Goal: Information Seeking & Learning: Find specific fact

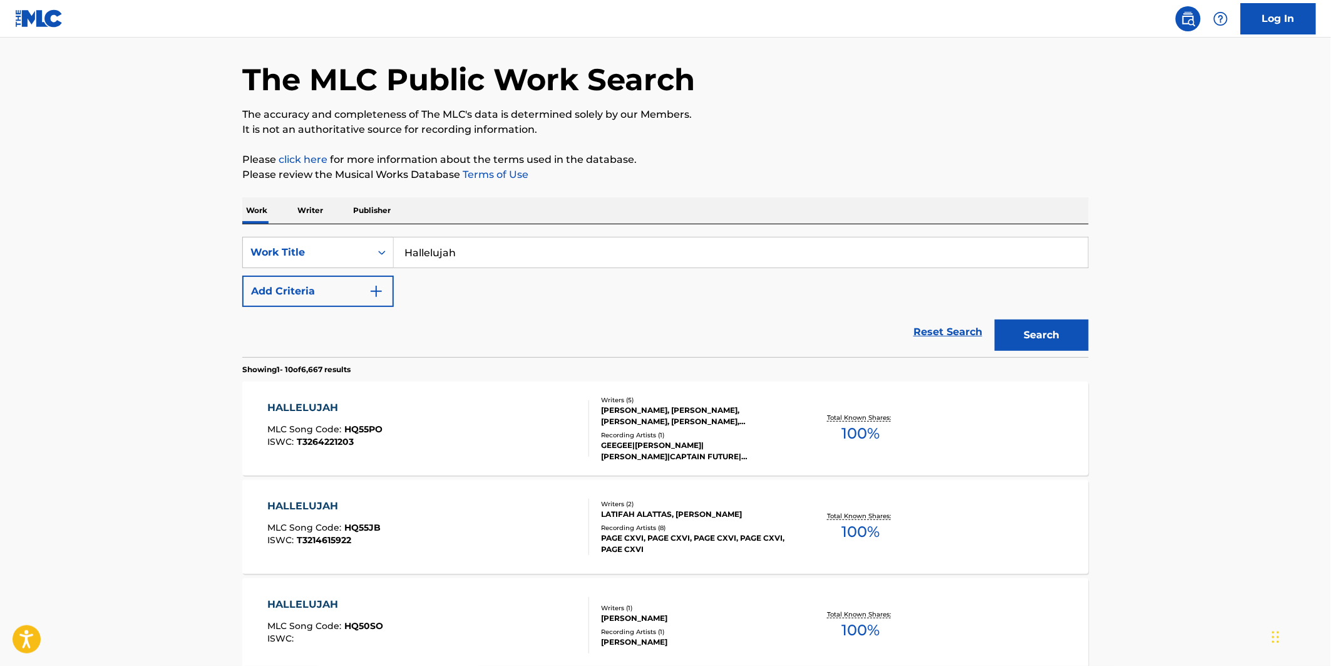
scroll to position [139, 0]
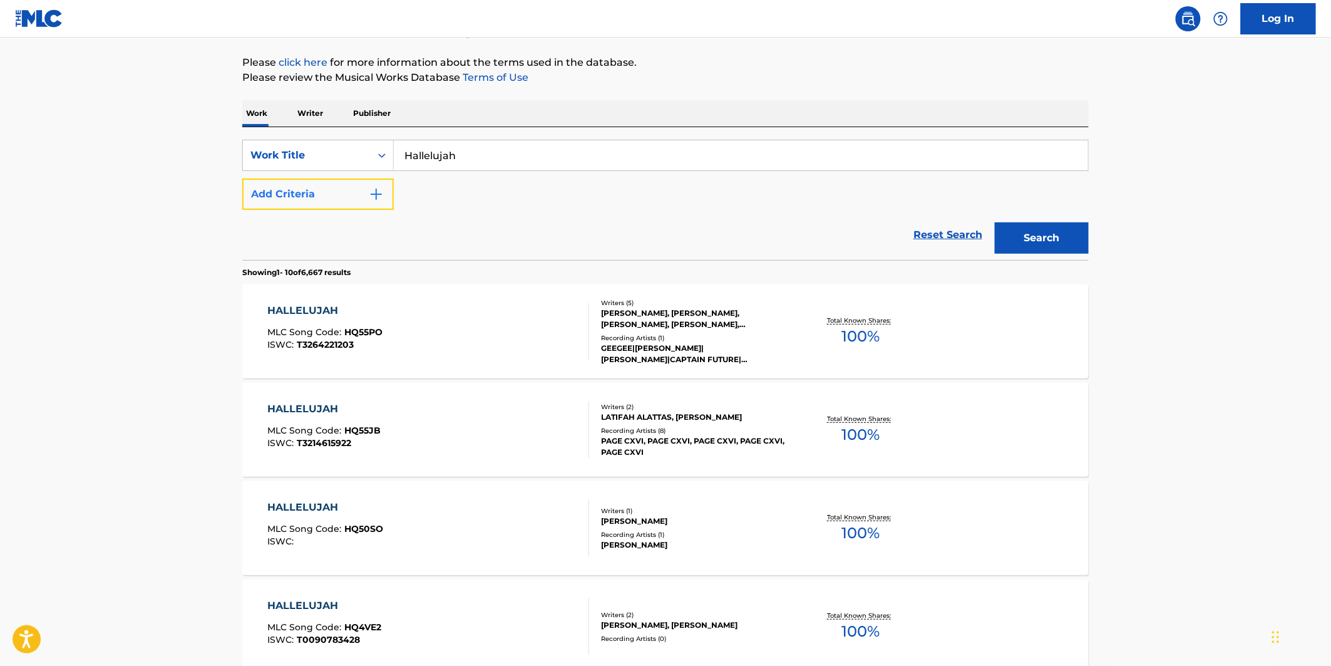
click at [367, 195] on button "Add Criteria" at bounding box center [318, 193] width 152 height 31
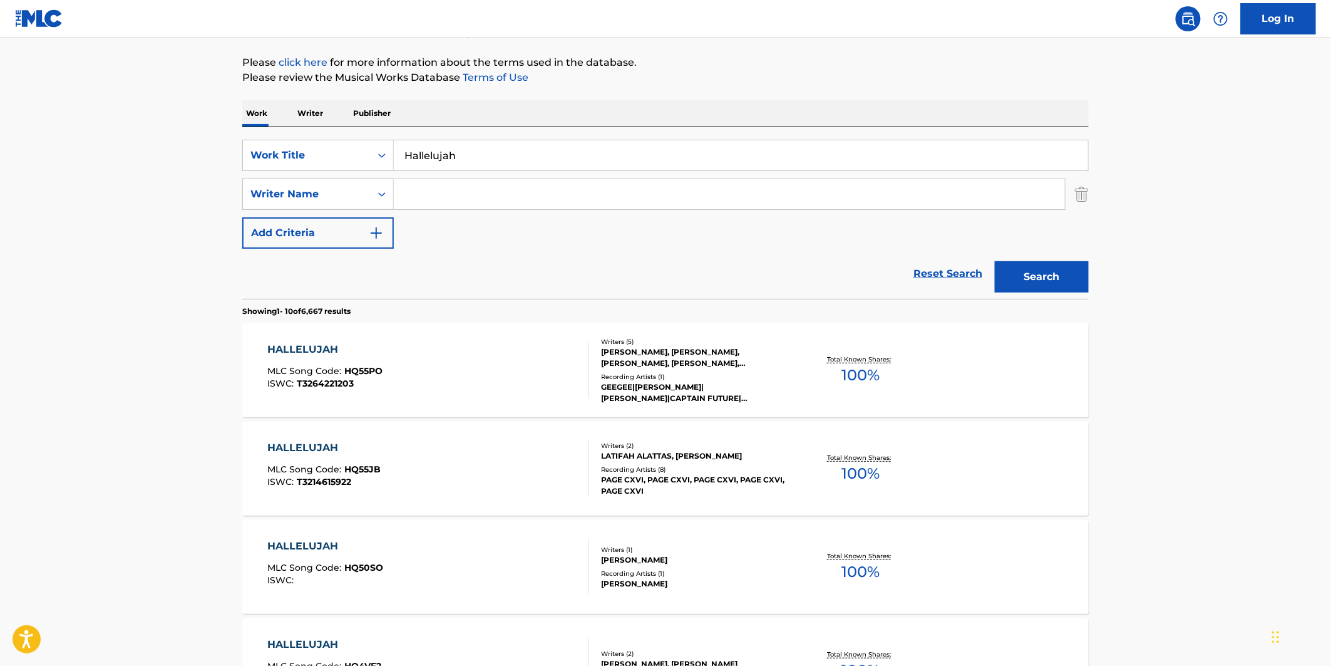
click at [434, 186] on input "Search Form" at bounding box center [729, 194] width 671 height 30
paste input "[PERSON_NAME]"
type input "[PERSON_NAME]"
click at [1093, 280] on div "The MLC Public Work Search The accuracy and completeness of The MLC's data is d…" at bounding box center [665, 648] width 877 height 1437
click at [1079, 280] on button "Search" at bounding box center [1042, 276] width 94 height 31
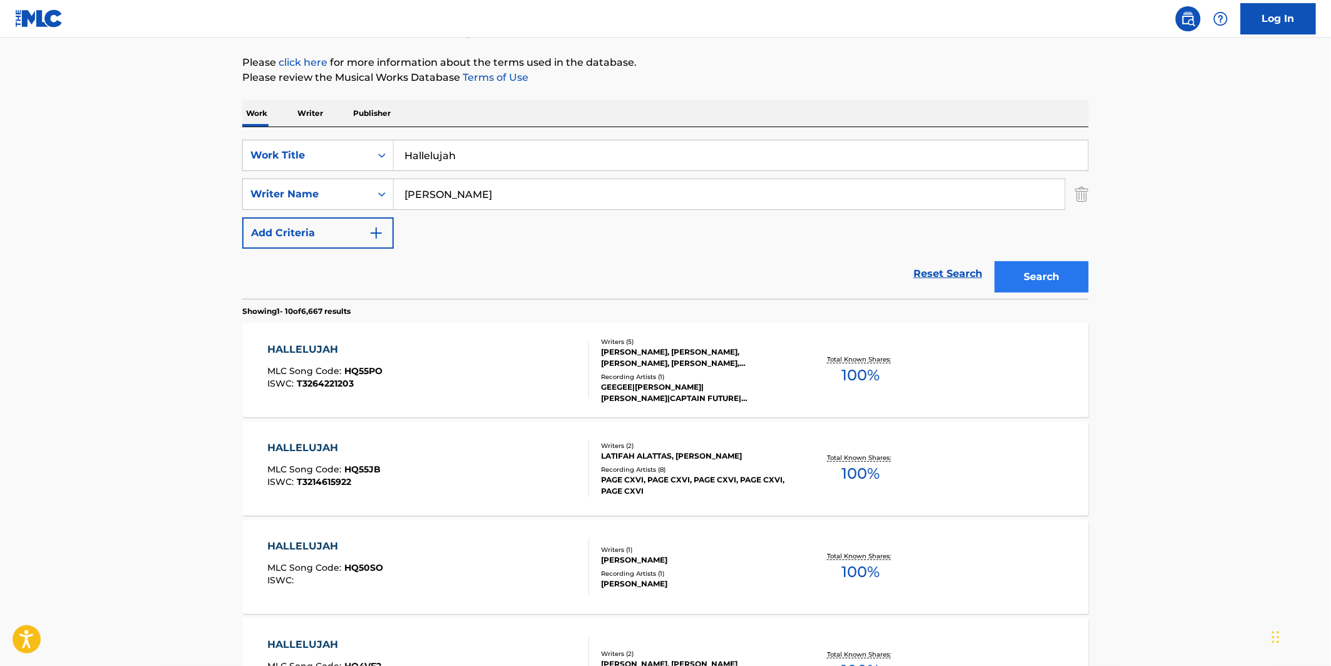
scroll to position [0, 0]
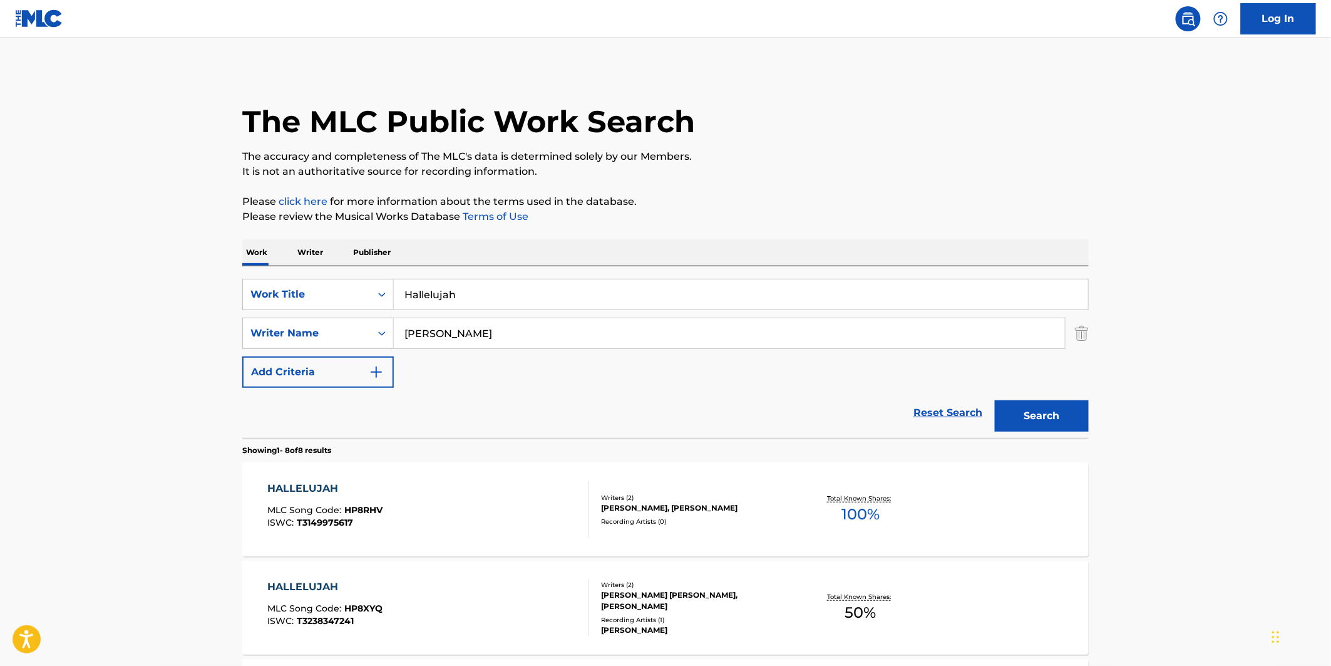
click at [495, 495] on div "HALLELUJAH MLC Song Code : HP8RHV ISWC : T3149975617" at bounding box center [429, 509] width 322 height 56
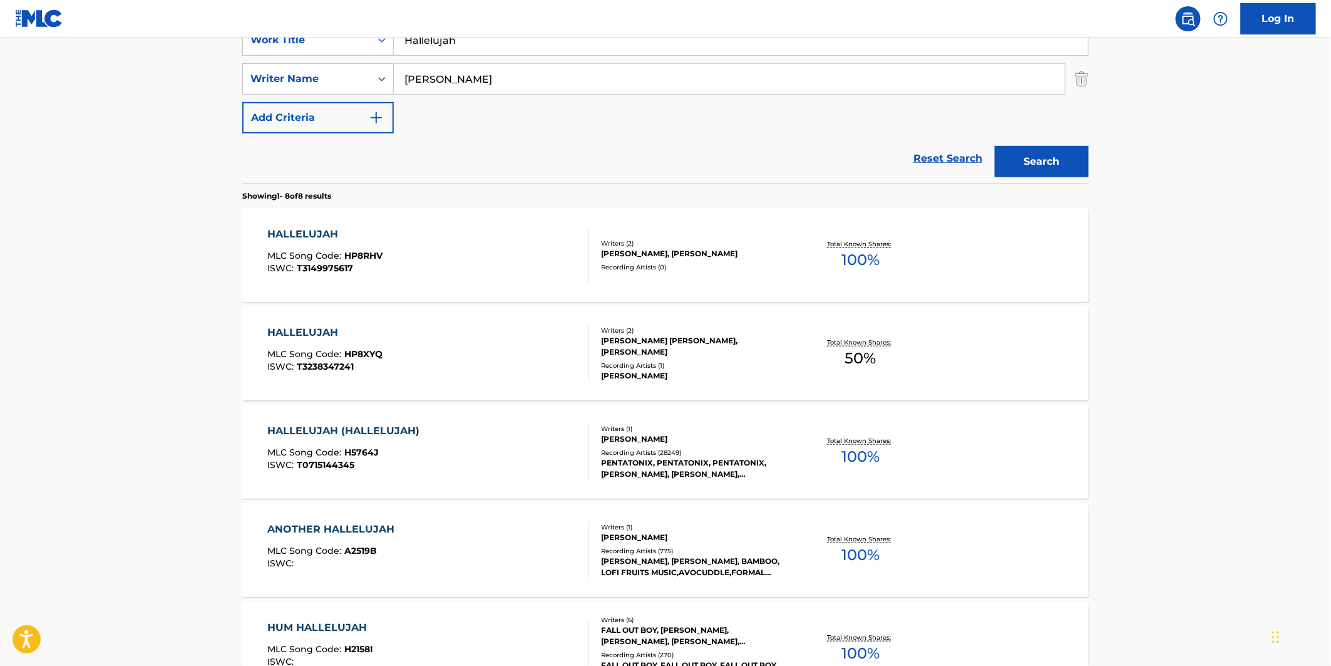
scroll to position [348, 0]
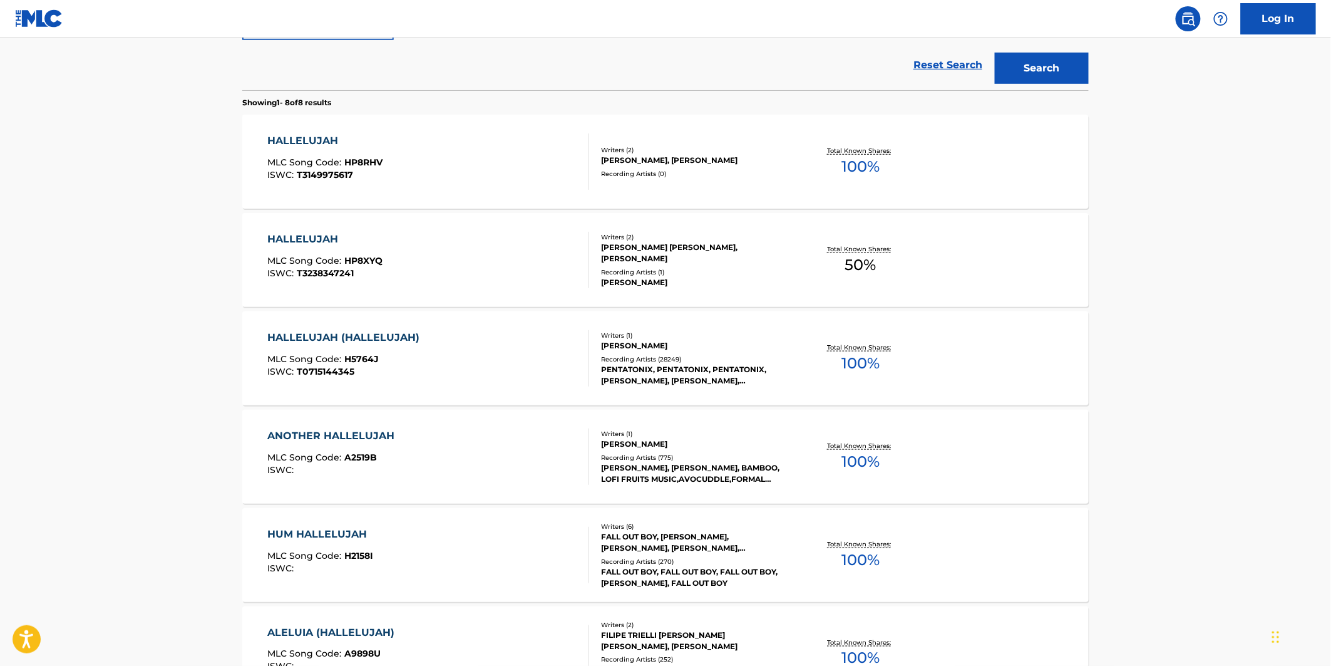
click at [510, 361] on div "HALLELUJAH (HALLELUJAH) MLC Song Code : H5764J ISWC : T0715144345" at bounding box center [429, 358] width 322 height 56
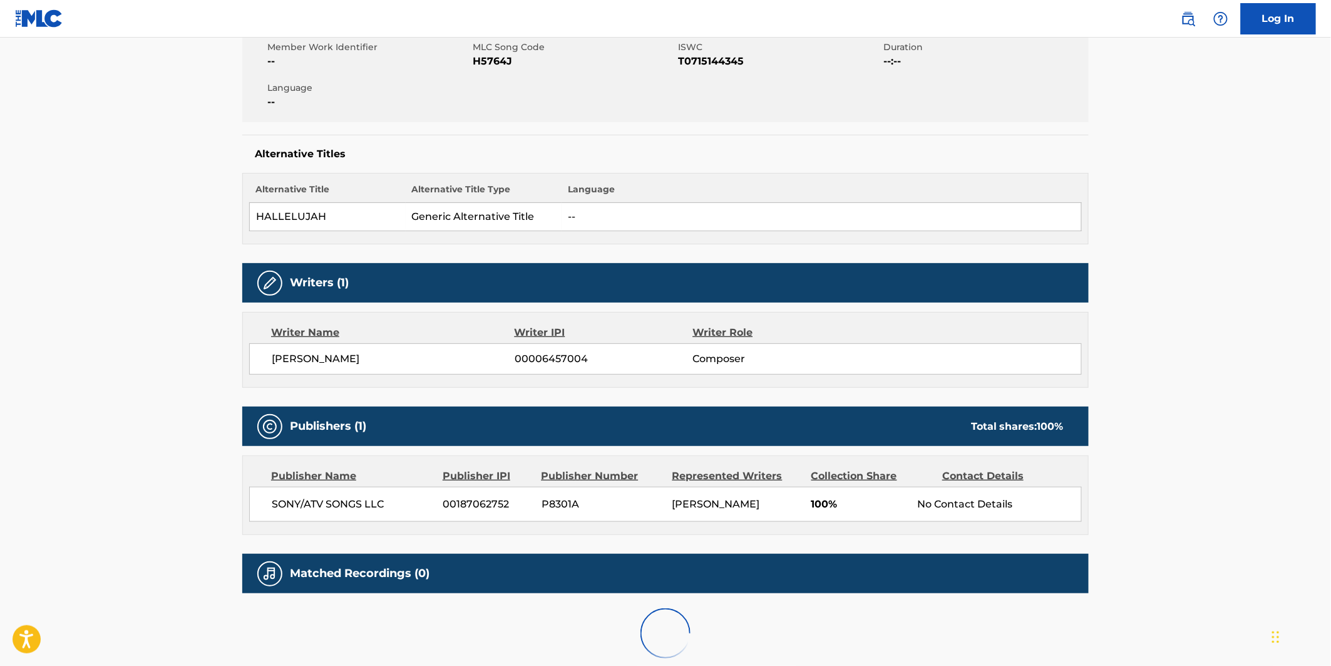
scroll to position [278, 0]
